Goal: Book appointment/travel/reservation

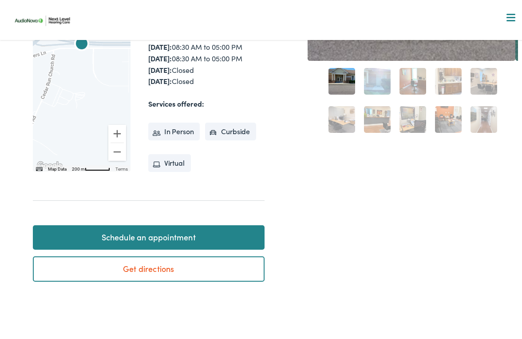
scroll to position [311, 0]
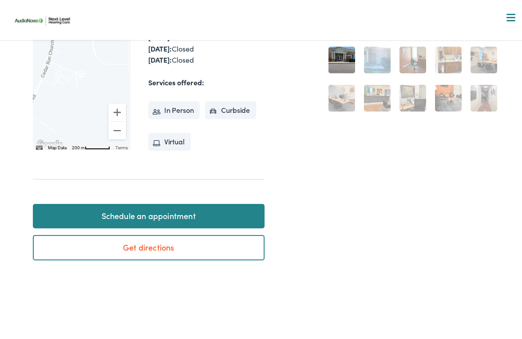
click at [154, 226] on link "Schedule an appointment" at bounding box center [149, 214] width 232 height 25
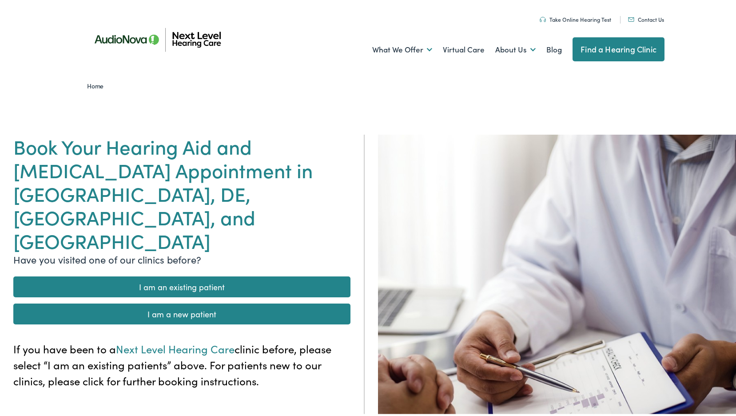
click at [179, 274] on link "I am an existing patient" at bounding box center [181, 284] width 337 height 21
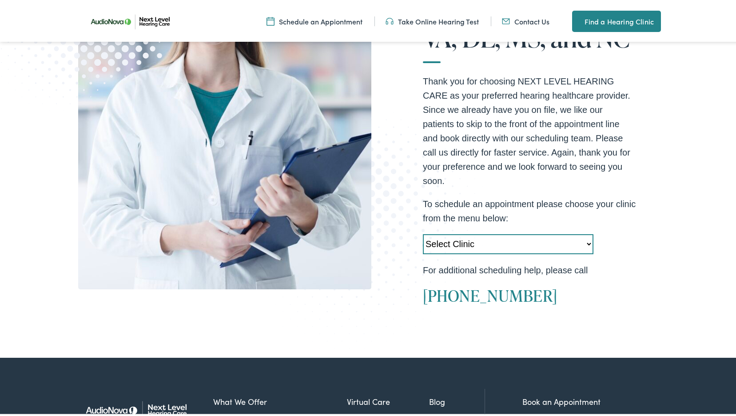
scroll to position [266, 0]
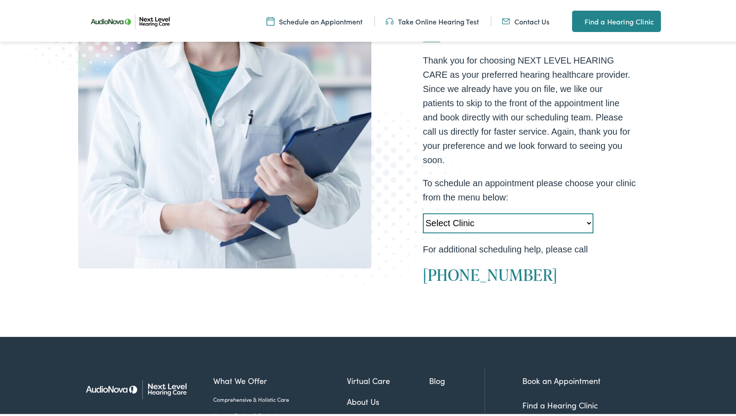
click at [494, 215] on select "Select Clinic Midlothian-VA-AudioNova 14408 Sommerville Court Manassas-VA-Audio…" at bounding box center [508, 221] width 170 height 20
select select "https://nextlevel.alpacaaudiology.com/locations/culpeper-va/"
click at [423, 211] on select "Select Clinic Midlothian-VA-AudioNova 14408 Sommerville Court Manassas-VA-Audio…" at bounding box center [508, 221] width 170 height 20
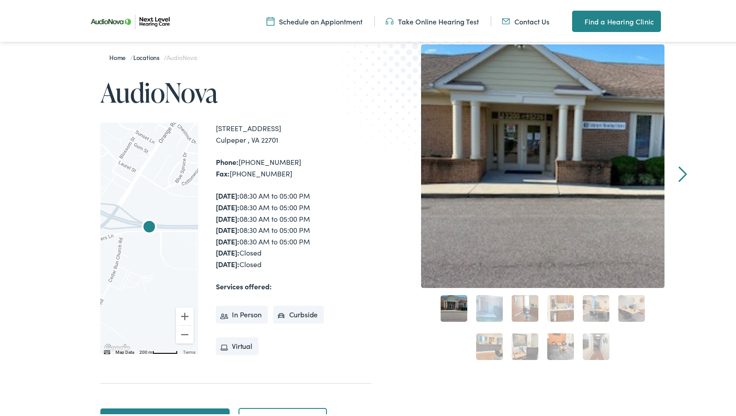
scroll to position [133, 0]
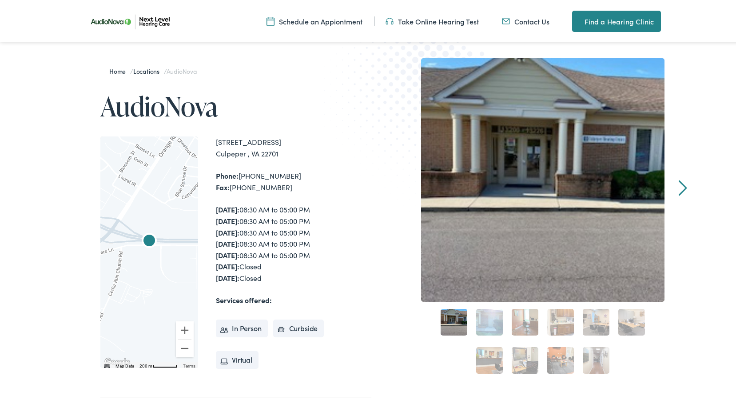
click at [491, 325] on link "2" at bounding box center [489, 320] width 27 height 27
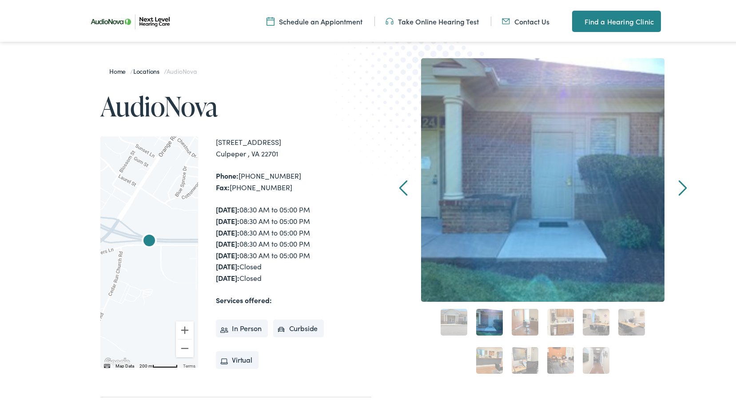
click at [520, 324] on link "3" at bounding box center [524, 320] width 27 height 27
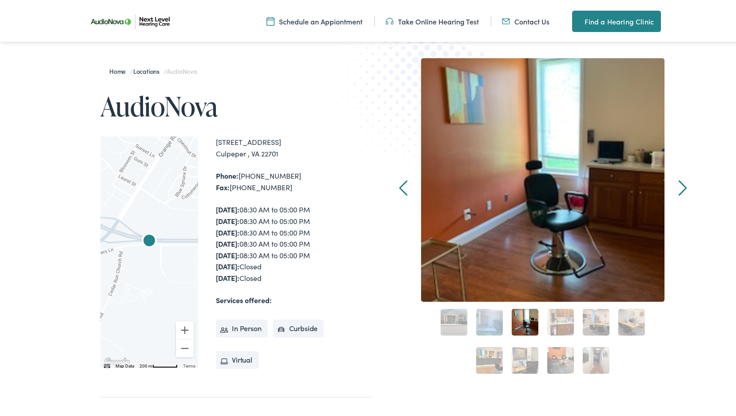
click at [558, 319] on link "4" at bounding box center [560, 320] width 27 height 27
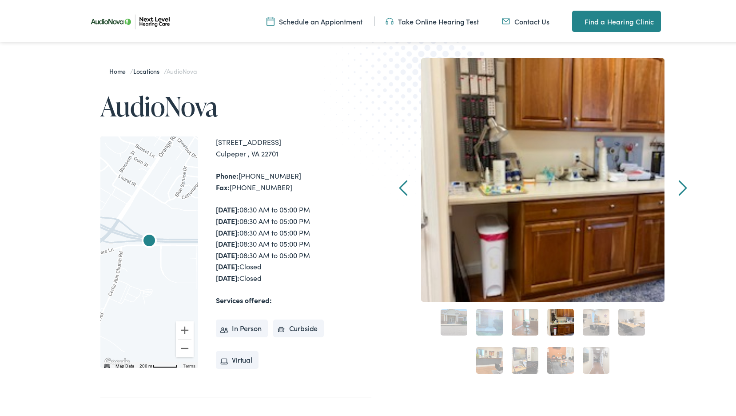
click at [595, 320] on link "5" at bounding box center [595, 320] width 27 height 27
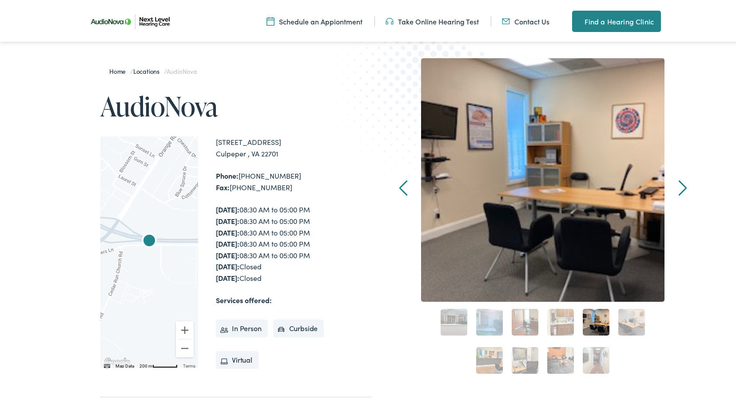
click at [630, 320] on link "6" at bounding box center [631, 320] width 27 height 27
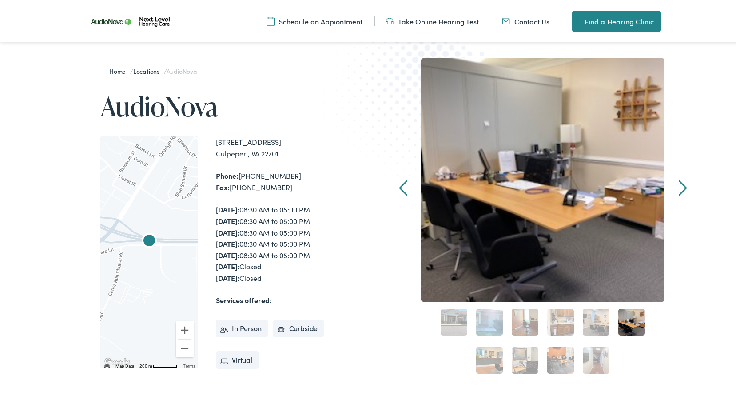
click at [485, 358] on link "7" at bounding box center [489, 358] width 27 height 27
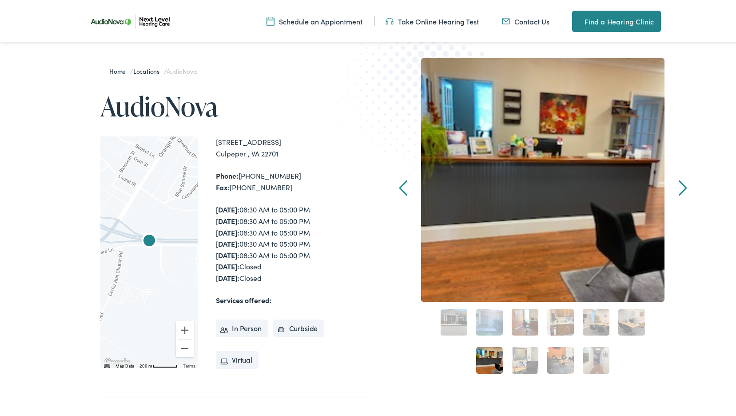
click at [518, 362] on link "8" at bounding box center [524, 358] width 27 height 27
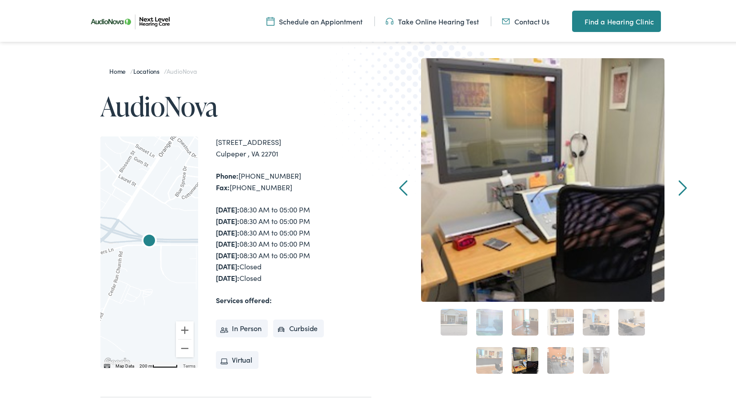
click at [559, 357] on link "9" at bounding box center [560, 358] width 27 height 27
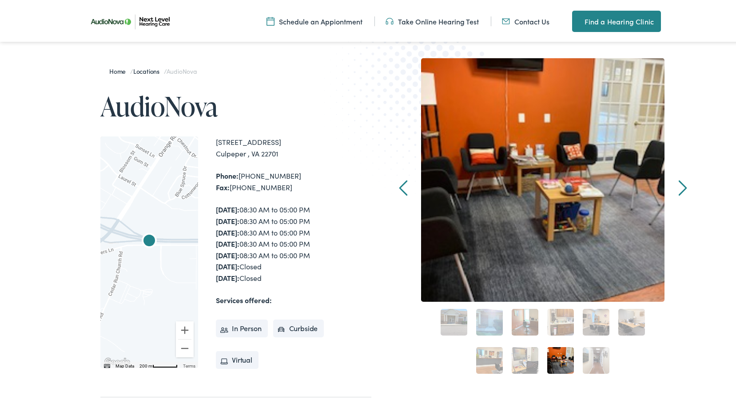
click at [595, 360] on link "10" at bounding box center [595, 358] width 27 height 27
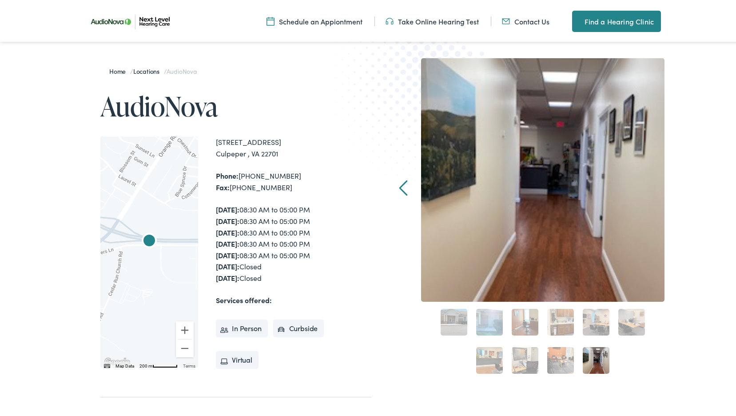
click at [639, 366] on div "1 2 3 4 5 6 7 8 9 10" at bounding box center [542, 338] width 243 height 76
drag, startPoint x: 277, startPoint y: 151, endPoint x: 213, endPoint y: 141, distance: 65.2
click at [216, 141] on div "13220 Lovers Lane Culpeper , VA 22701" at bounding box center [293, 146] width 155 height 23
copy div "13220 Lovers Lane Culpeper , VA 22701"
